Goal: Navigation & Orientation: Go to known website

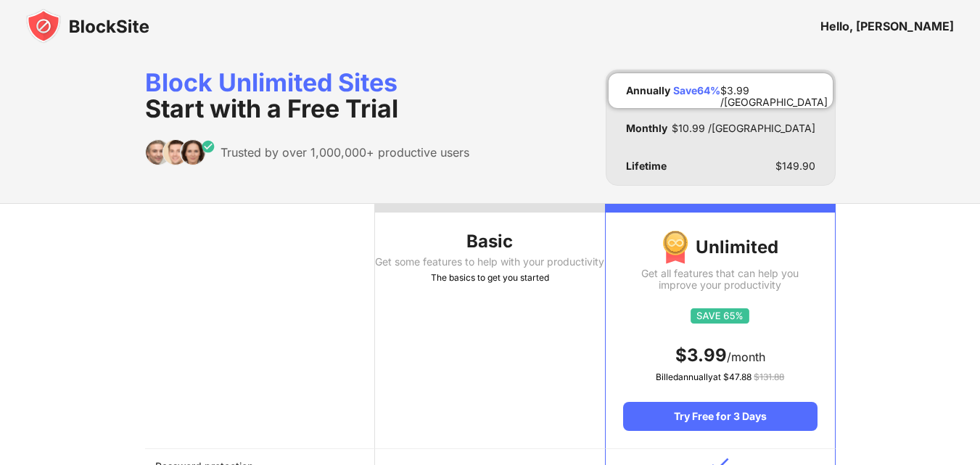
click at [67, 28] on img at bounding box center [87, 26] width 123 height 35
